Goal: Information Seeking & Learning: Learn about a topic

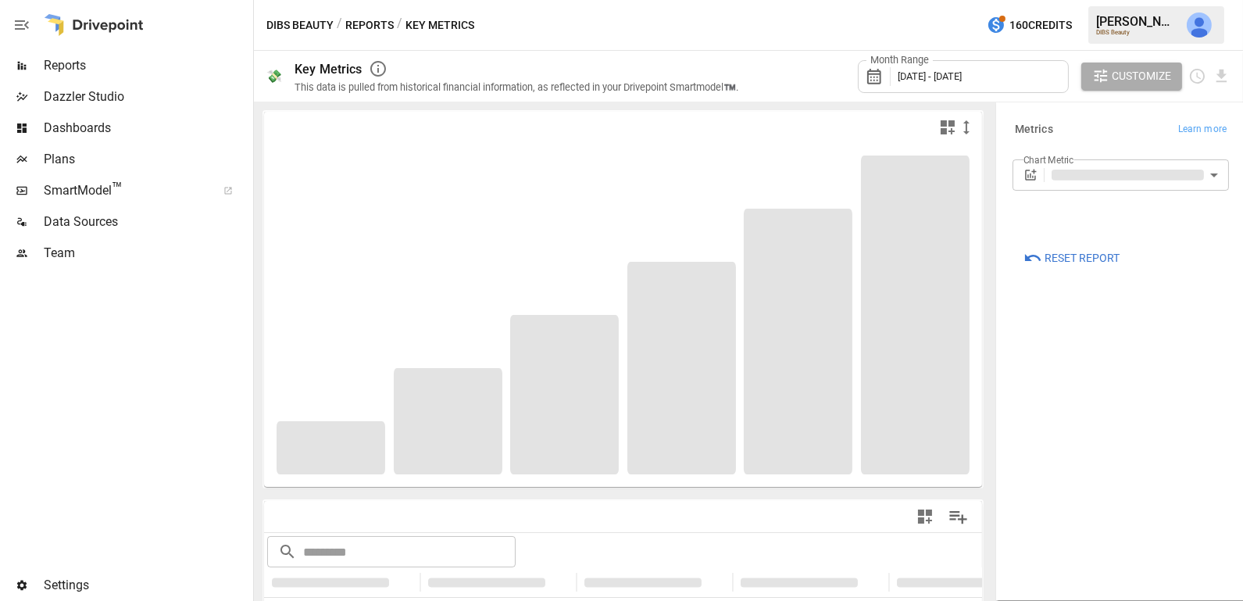
click at [131, 60] on span "Reports" at bounding box center [147, 65] width 206 height 19
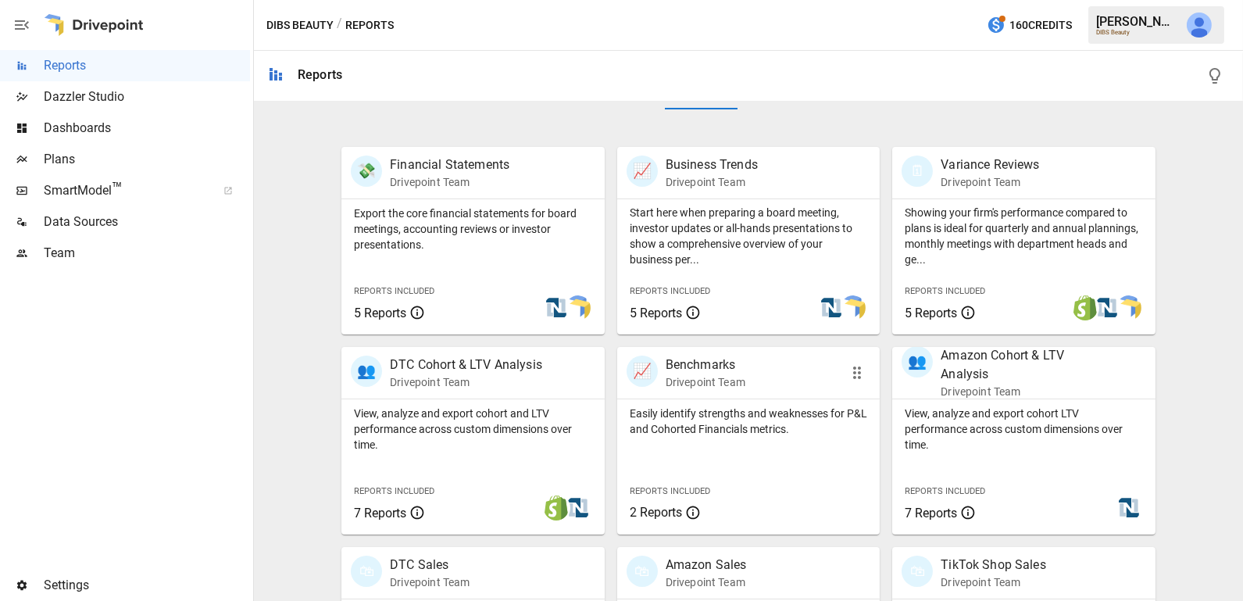
scroll to position [277, 0]
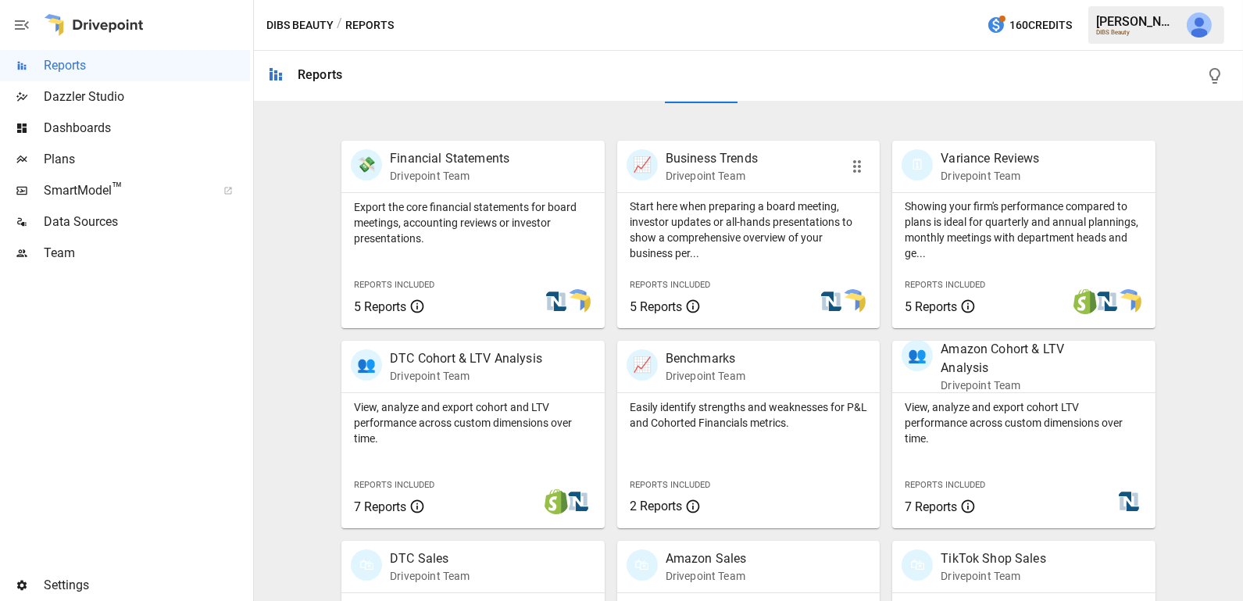
click at [825, 249] on p "Start here when preparing a board meeting, investor updates or all-hands presen…" at bounding box center [749, 229] width 238 height 63
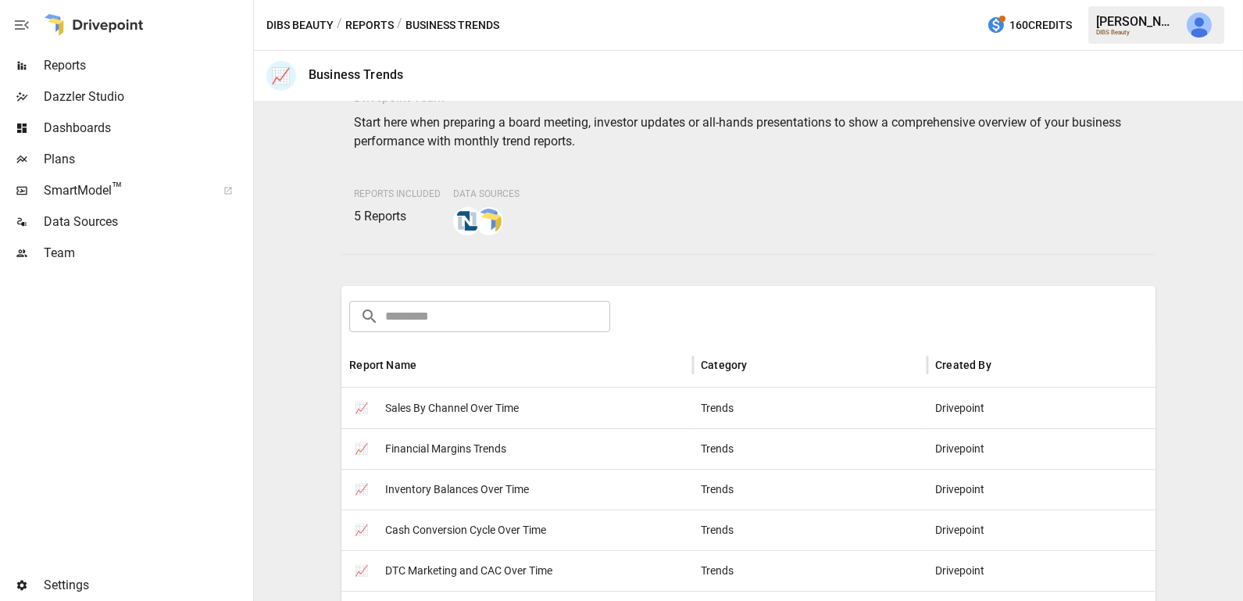
scroll to position [72, 0]
click at [616, 407] on div "📈 Sales By Channel Over Time" at bounding box center [517, 407] width 352 height 41
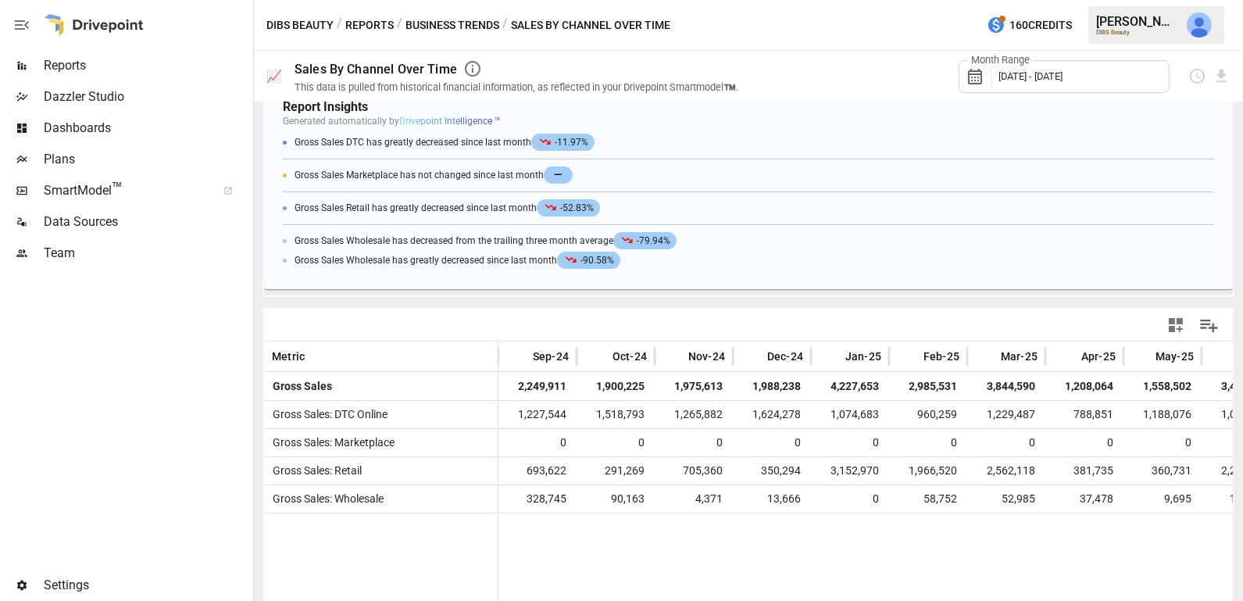
scroll to position [346, 0]
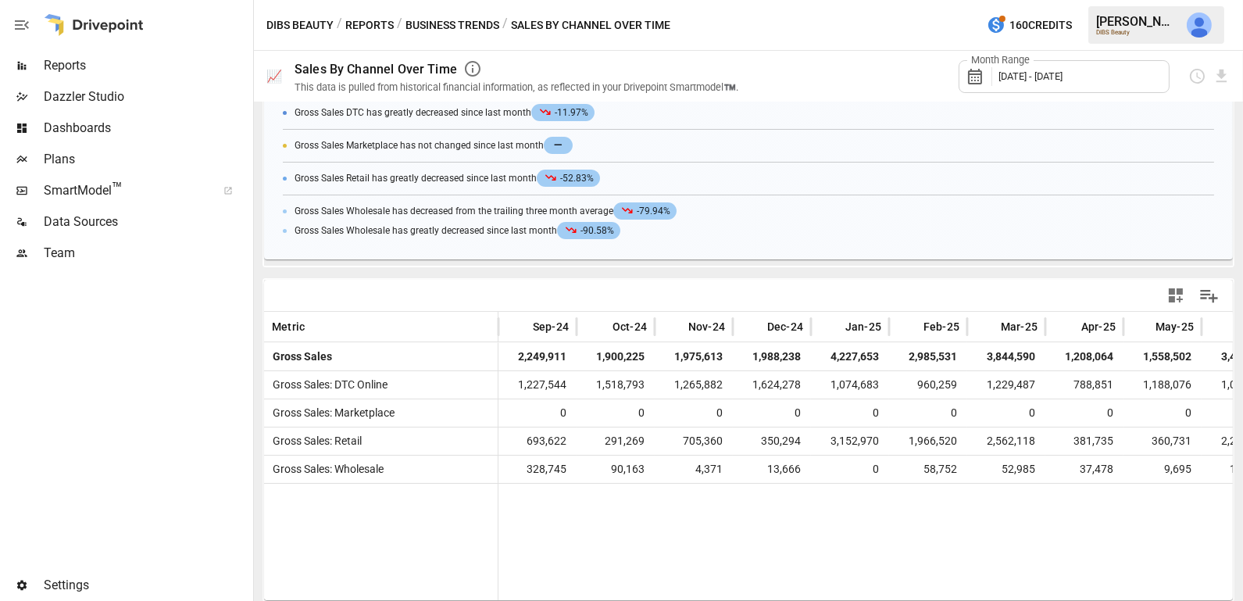
click at [115, 56] on span "Reports" at bounding box center [147, 65] width 206 height 19
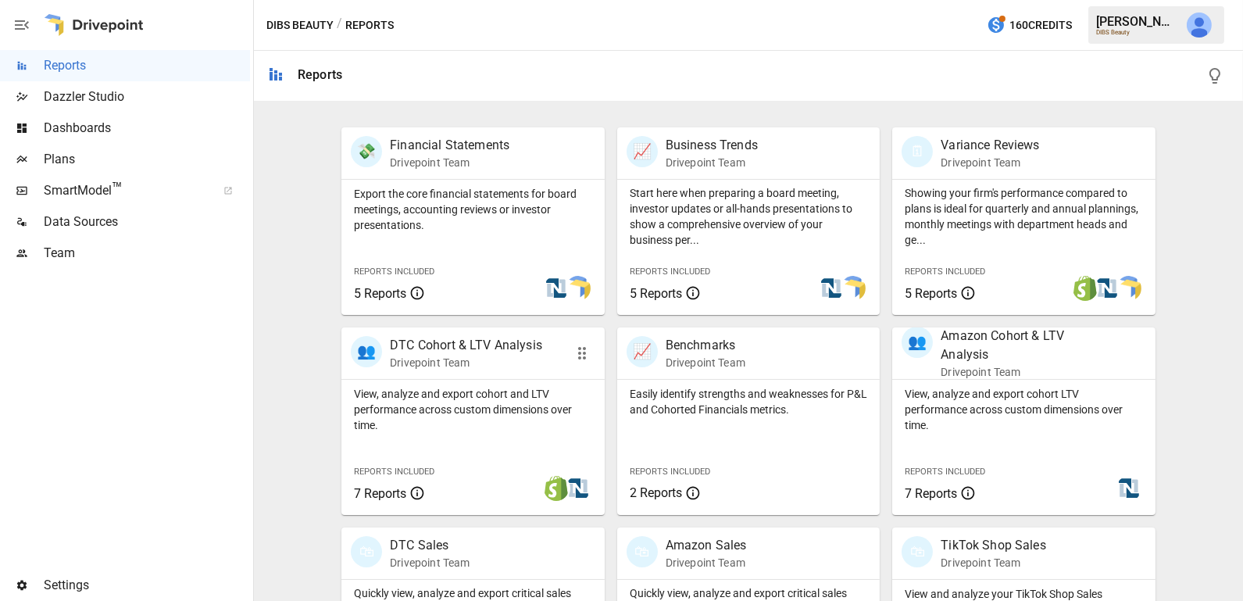
scroll to position [281, 0]
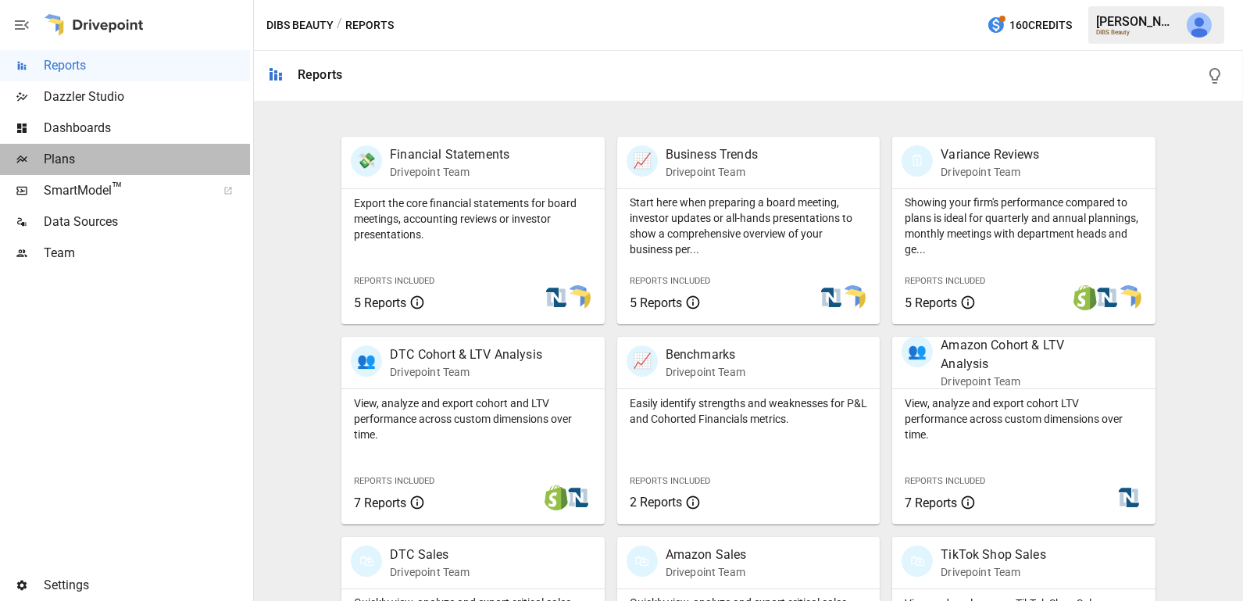
click at [113, 162] on span "Plans" at bounding box center [147, 159] width 206 height 19
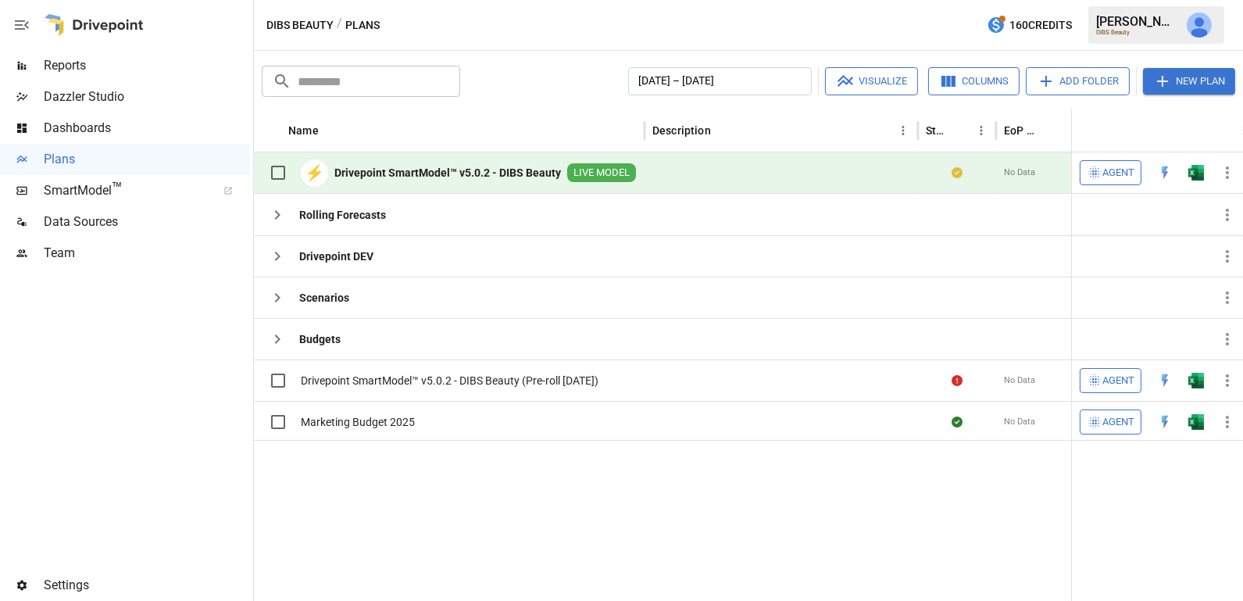
click at [98, 48] on div at bounding box center [94, 25] width 100 height 50
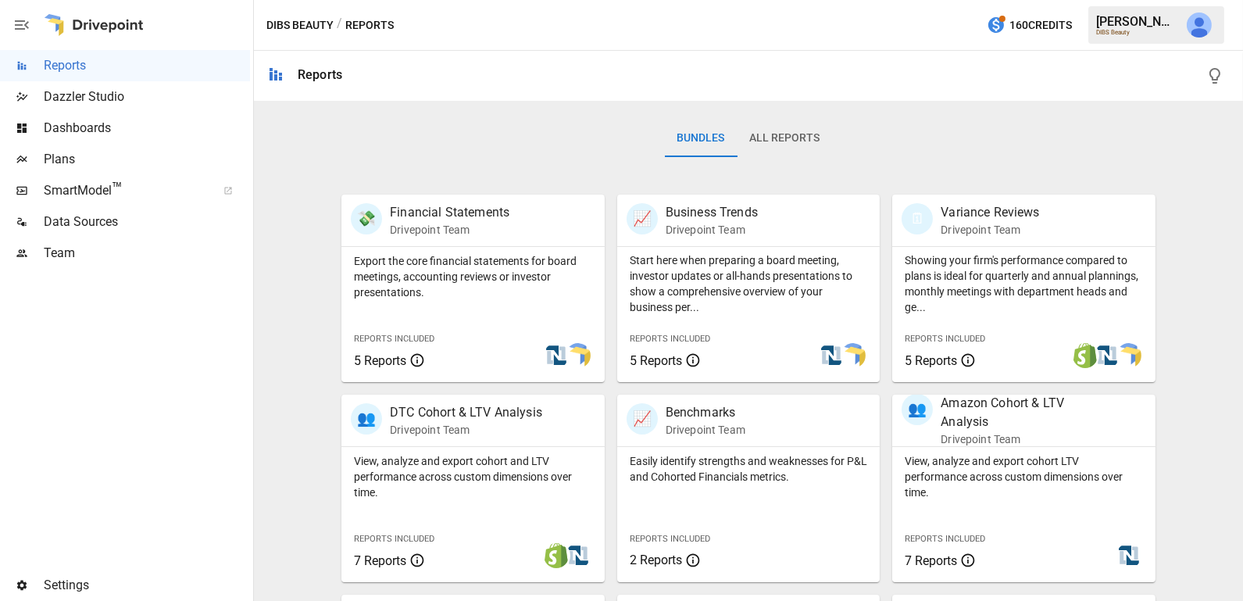
scroll to position [298, 0]
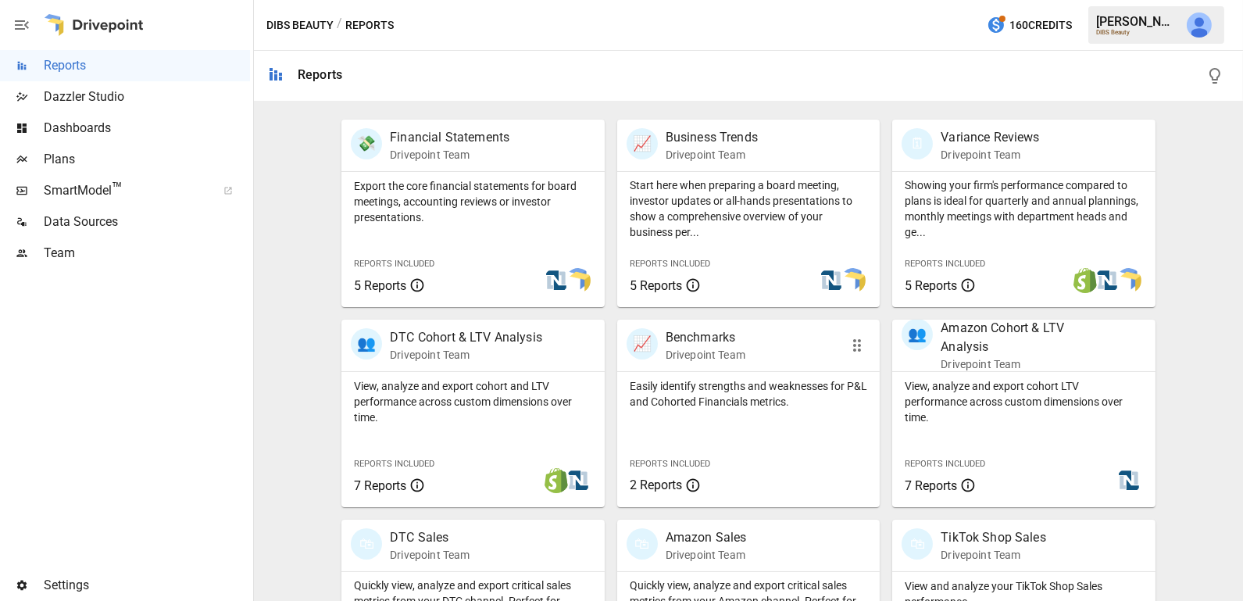
click at [670, 383] on p "Easily identify strengths and weaknesses for P&L and Cohorted Financials metric…" at bounding box center [749, 393] width 238 height 31
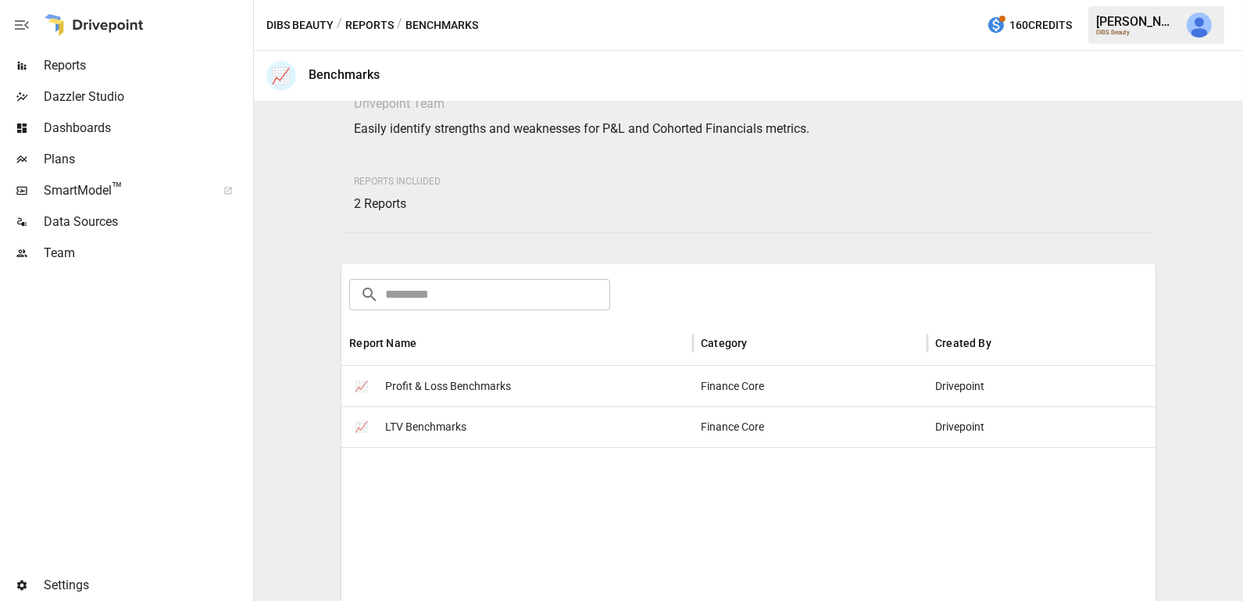
scroll to position [75, 0]
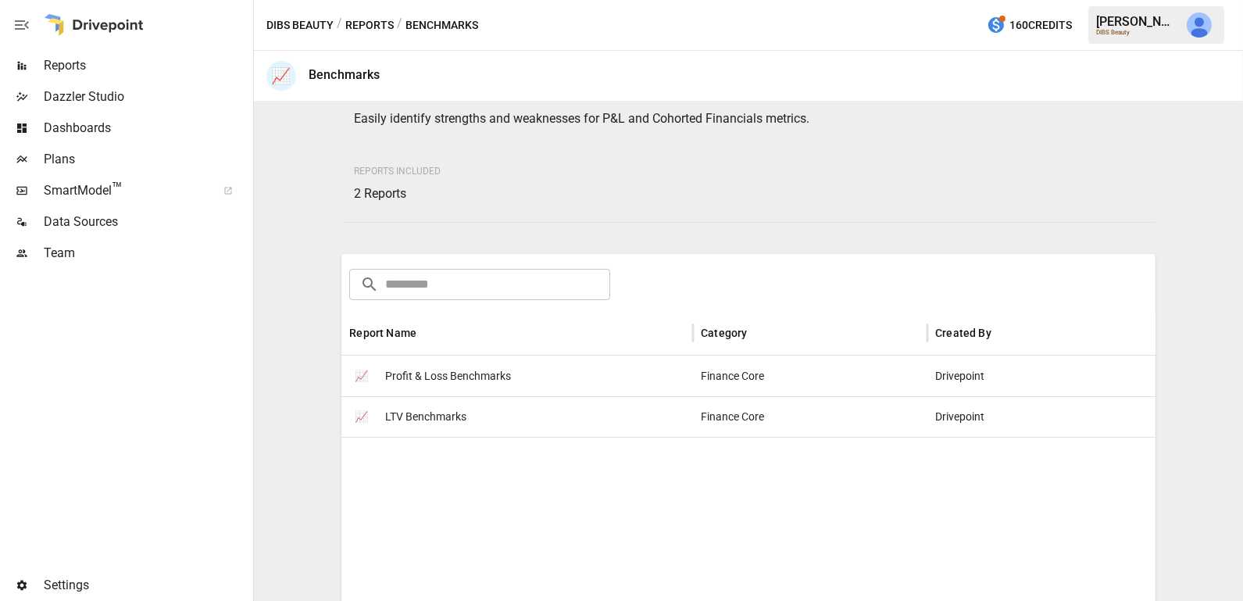
click at [586, 417] on div "📈 LTV Benchmarks" at bounding box center [517, 416] width 352 height 41
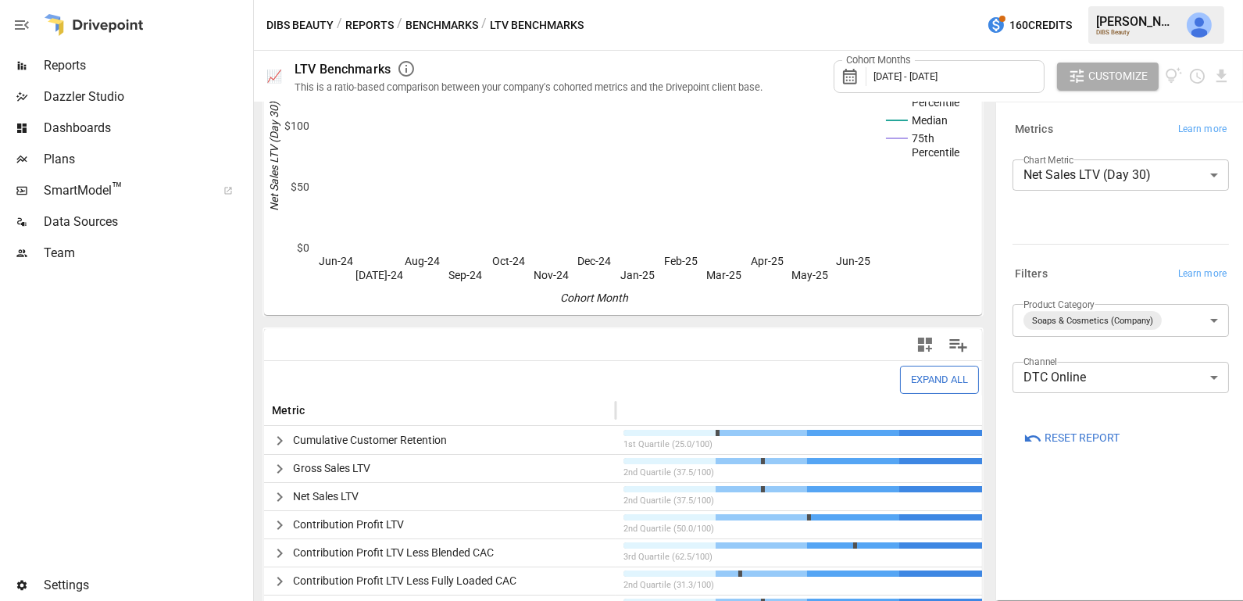
scroll to position [196, 0]
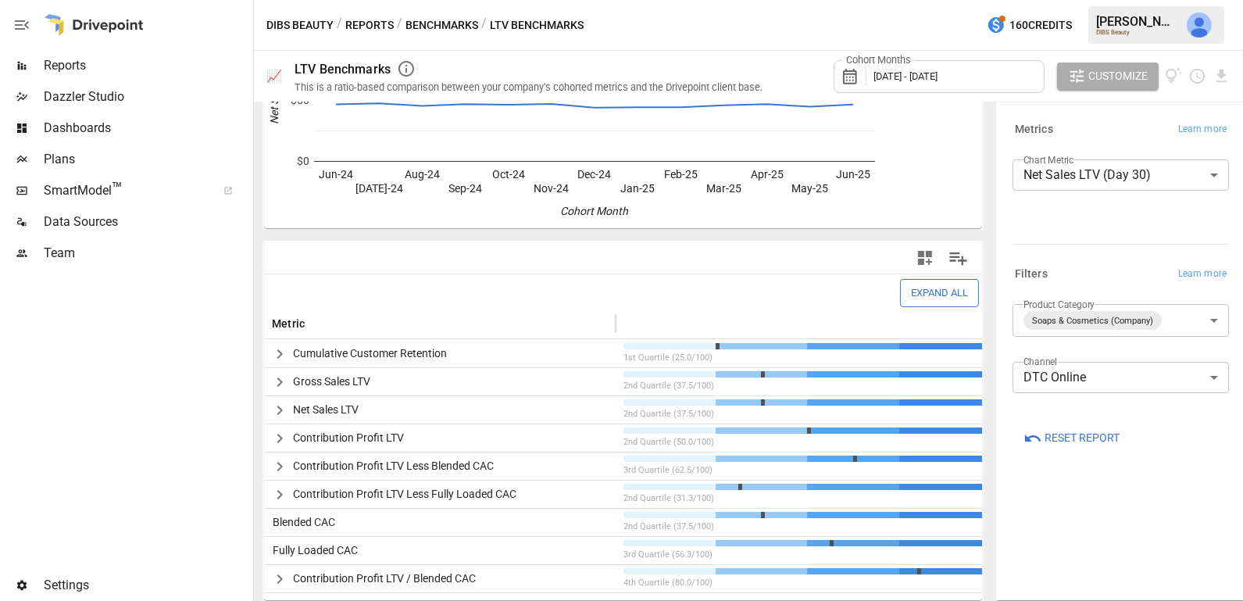
click at [276, 381] on icon "button" at bounding box center [279, 382] width 19 height 19
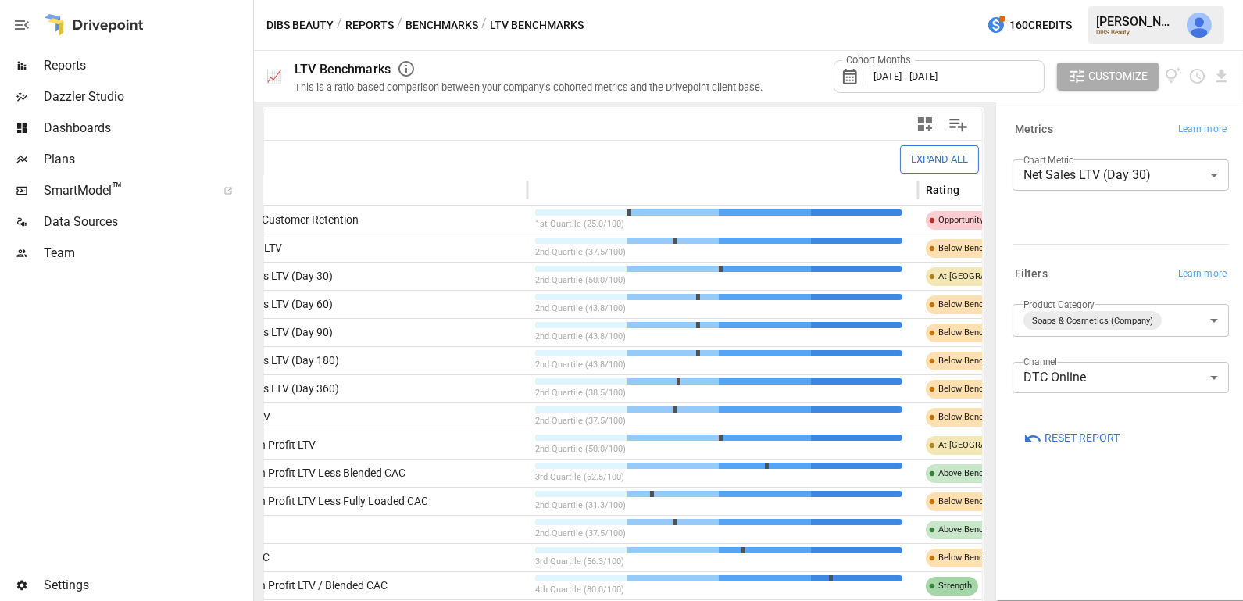
scroll to position [0, 0]
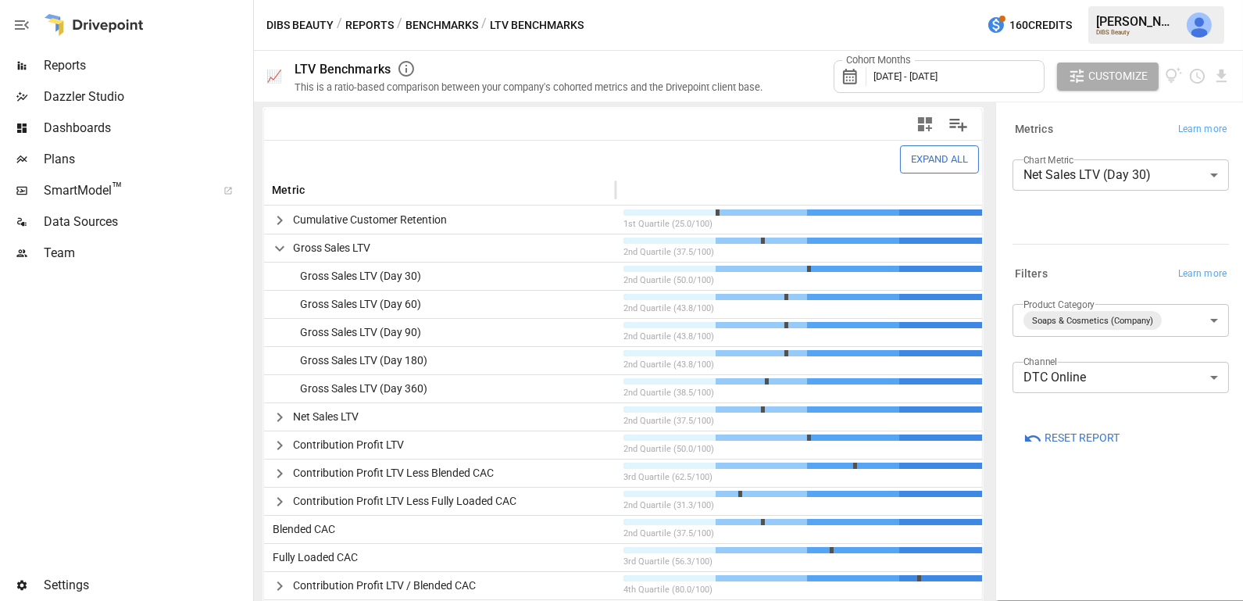
click at [279, 216] on icon "button" at bounding box center [279, 220] width 19 height 19
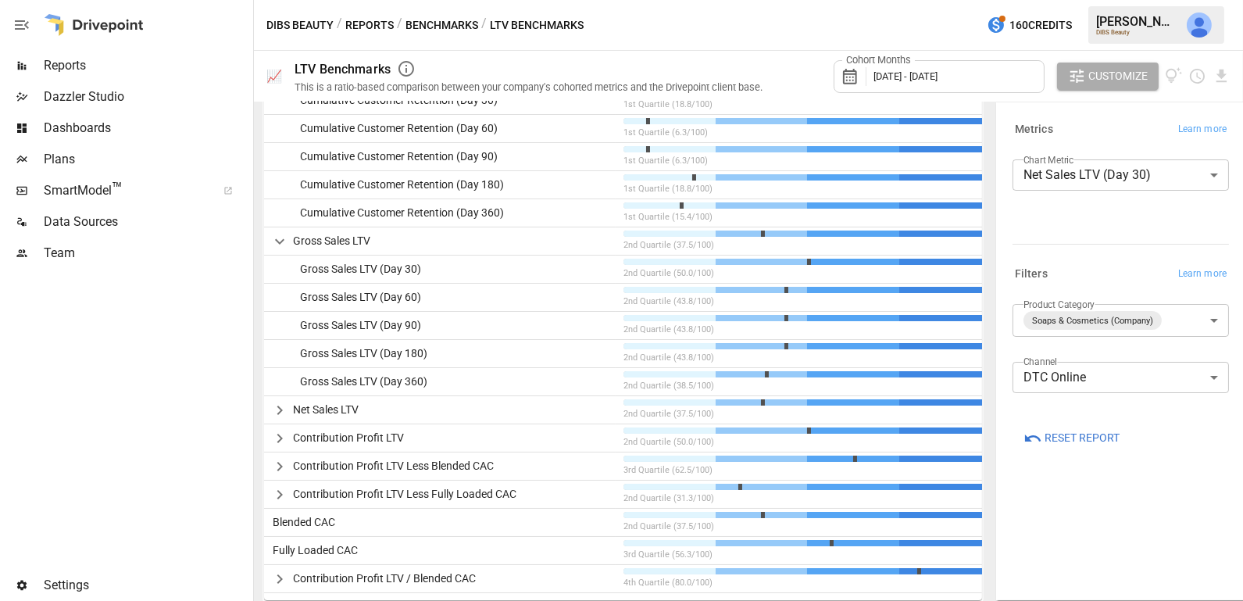
click at [277, 454] on button "button" at bounding box center [279, 466] width 27 height 27
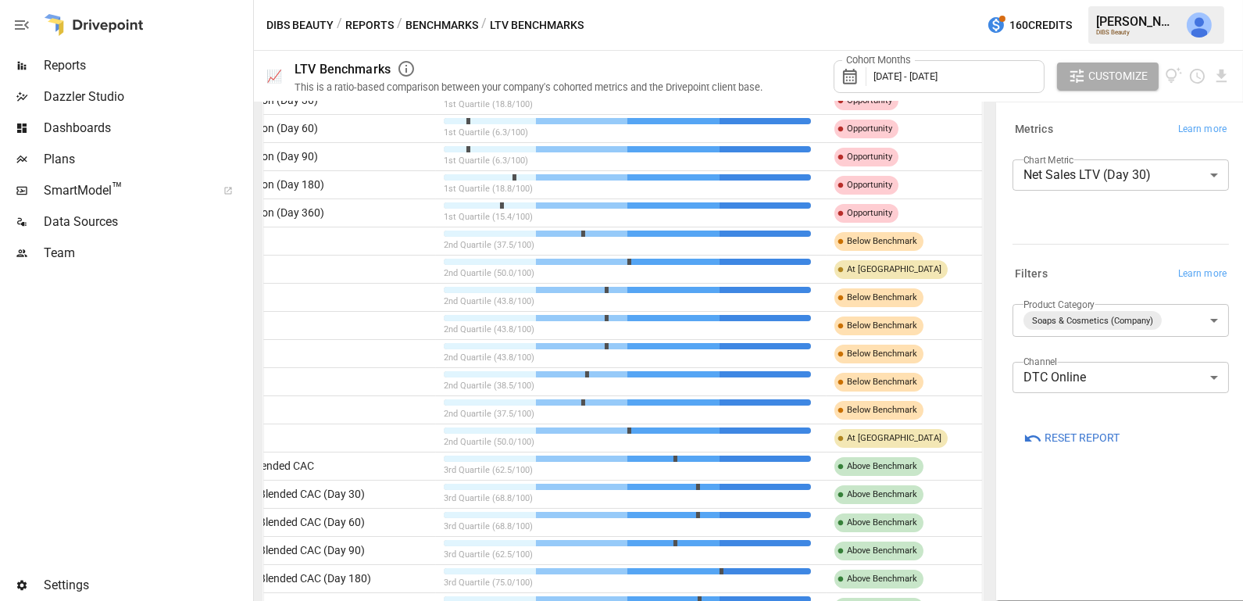
scroll to position [618, 0]
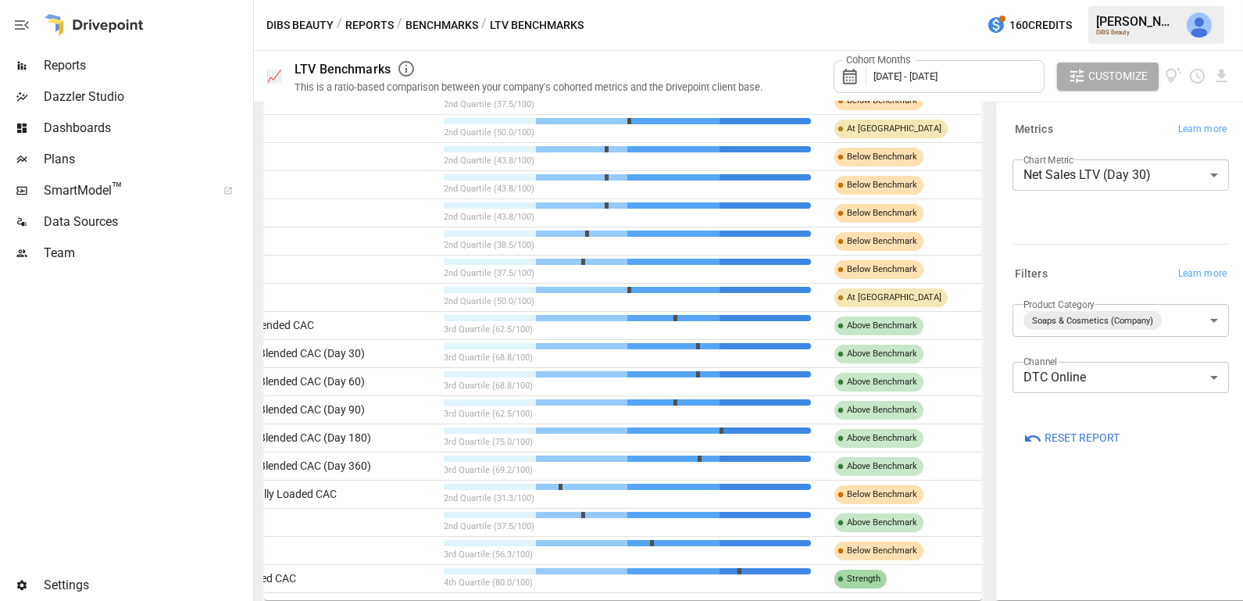
click at [433, 28] on button "Benchmarks" at bounding box center [442, 26] width 73 height 20
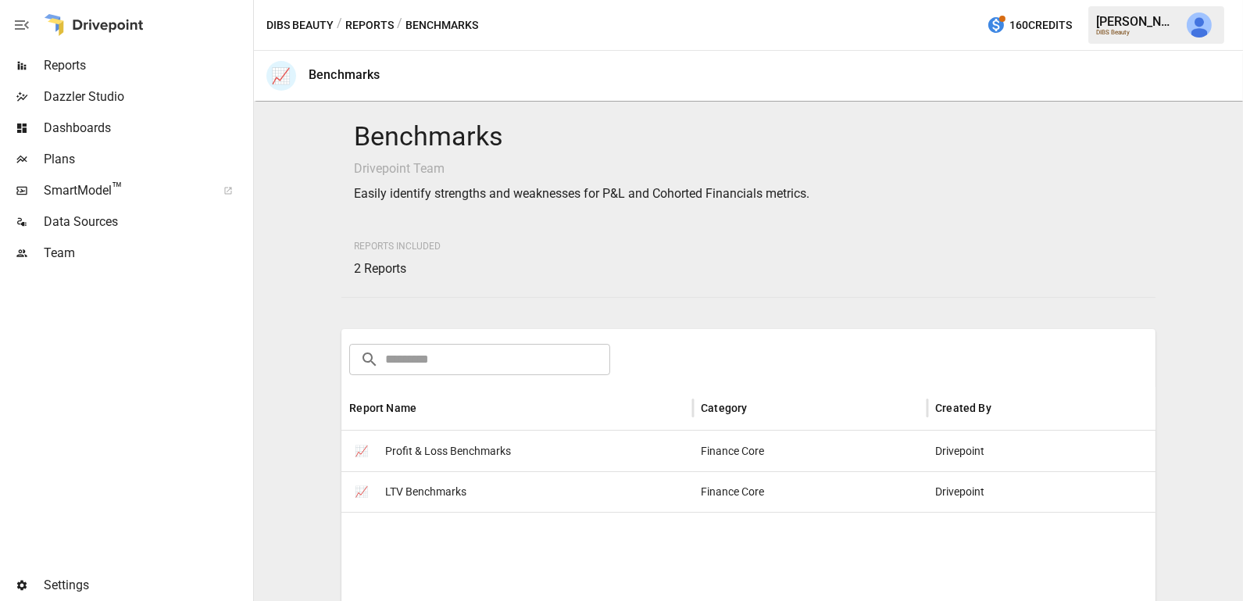
click at [456, 460] on span "Profit & Loss Benchmarks" at bounding box center [448, 451] width 126 height 40
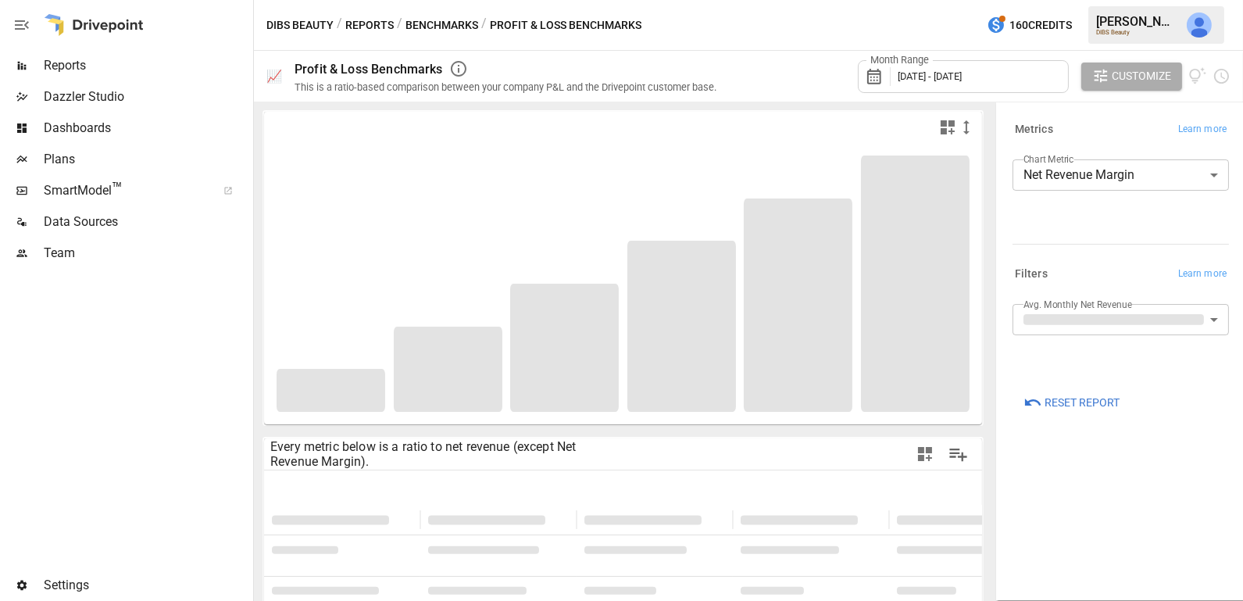
type input "**********"
